Goal: Check status

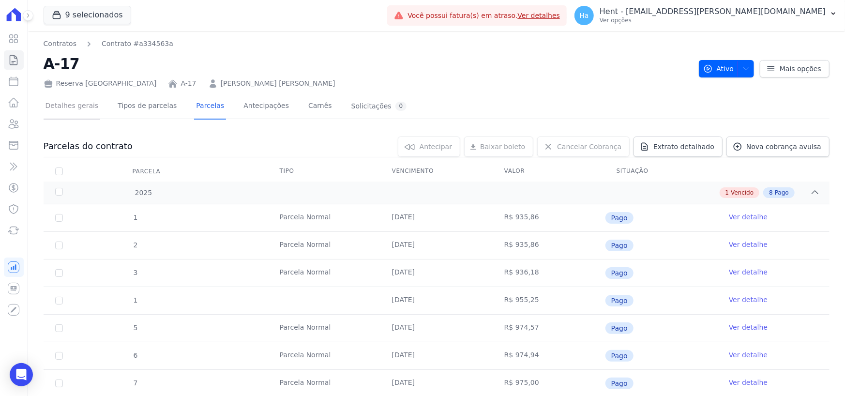
click at [76, 112] on link "Detalhes gerais" at bounding box center [72, 107] width 57 height 26
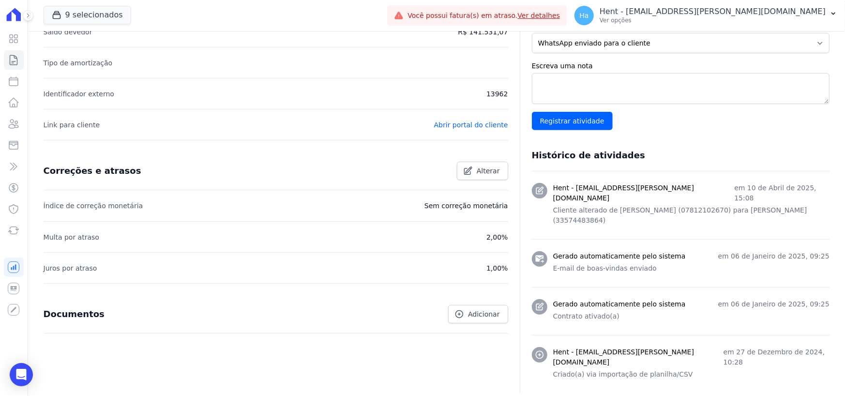
scroll to position [305, 0]
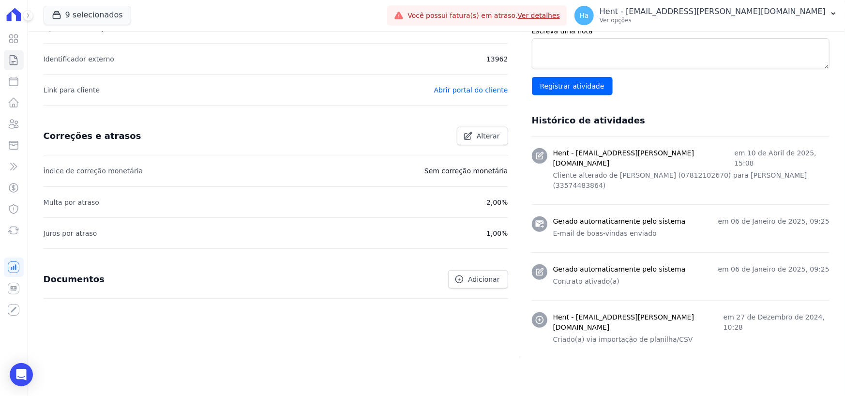
drag, startPoint x: 733, startPoint y: 152, endPoint x: 815, endPoint y: 153, distance: 82.3
click at [815, 153] on p "em 10 de Abril de 2025, 15:08" at bounding box center [781, 158] width 95 height 20
click at [796, 170] on div "Hent - josiffer.cruz@e-arke.com em 10 de Abril de 2025, 15:08 Cliente alterado …" at bounding box center [691, 170] width 276 height 45
drag, startPoint x: 610, startPoint y: 165, endPoint x: 799, endPoint y: 168, distance: 188.4
click at [799, 170] on p "Cliente alterado de FABIO SOUZA (07812102670) para ALEX MUNIZ (33574483864)" at bounding box center [691, 180] width 276 height 20
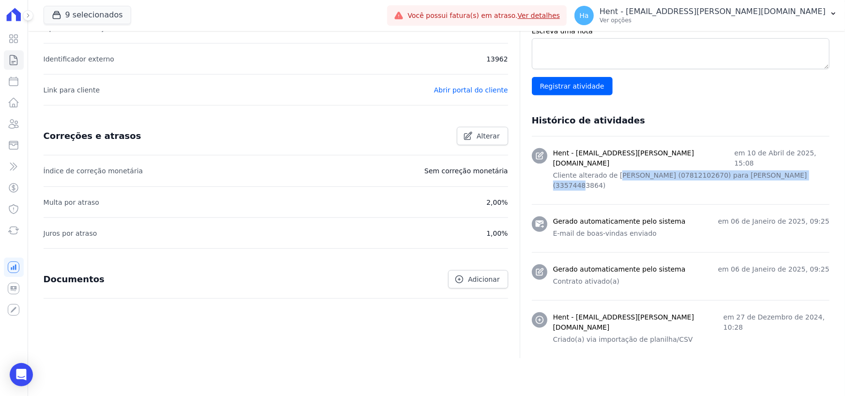
click at [674, 177] on li "Hent - josiffer.cruz@e-arke.com em 10 de Abril de 2025, 15:08 Cliente alterado …" at bounding box center [681, 171] width 298 height 68
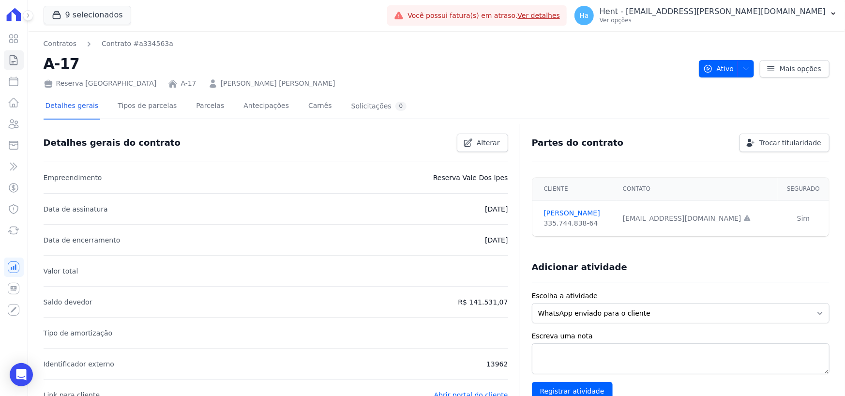
scroll to position [0, 0]
